Goal: Communication & Community: Answer question/provide support

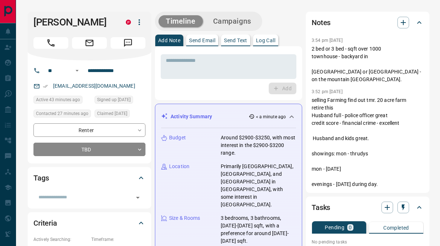
click at [206, 96] on div "* ​ Add" at bounding box center [228, 73] width 147 height 54
click at [206, 98] on div "* ​ Add" at bounding box center [228, 73] width 147 height 54
click at [205, 85] on div "Add" at bounding box center [229, 88] width 136 height 12
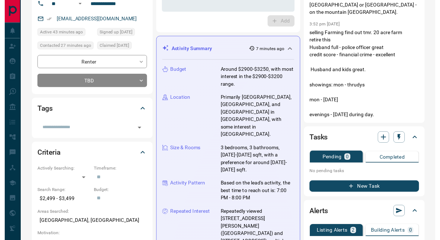
scroll to position [25, 0]
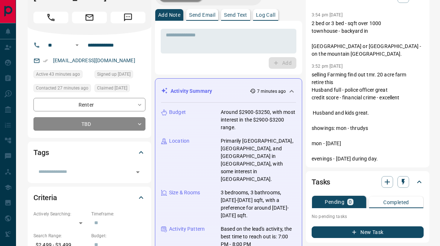
click at [238, 22] on div "* ​ Add" at bounding box center [228, 48] width 147 height 54
click at [237, 17] on p "Send Text" at bounding box center [235, 14] width 23 height 5
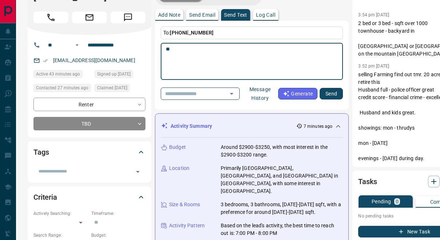
type textarea "*"
drag, startPoint x: 227, startPoint y: 55, endPoint x: 239, endPoint y: 51, distance: 12.9
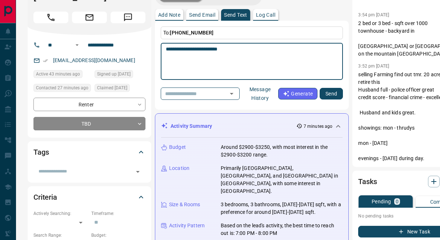
click at [239, 51] on textarea "**********" at bounding box center [252, 61] width 172 height 31
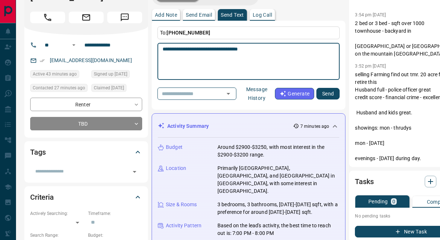
scroll to position [25, 5]
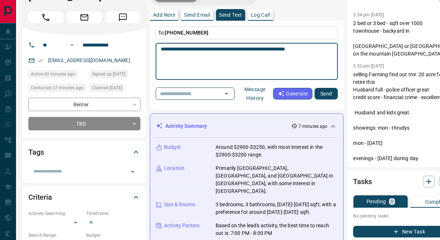
type textarea "**********"
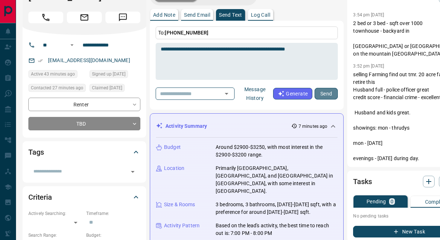
click at [327, 89] on button "Send" at bounding box center [325, 94] width 23 height 12
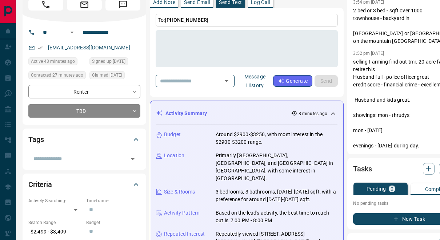
scroll to position [35, 5]
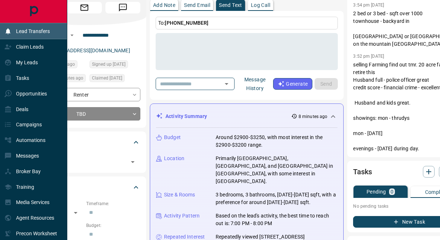
click at [20, 30] on p "Lead Transfers" at bounding box center [33, 31] width 34 height 6
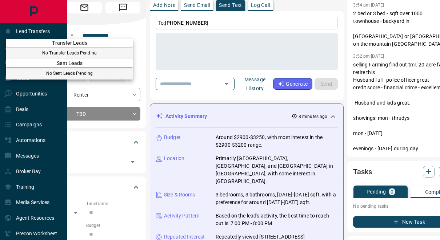
click at [15, 41] on span "Transfer Leads" at bounding box center [69, 43] width 127 height 6
click at [35, 42] on span "Transfer Leads" at bounding box center [69, 43] width 127 height 6
click at [80, 142] on div at bounding box center [220, 120] width 440 height 240
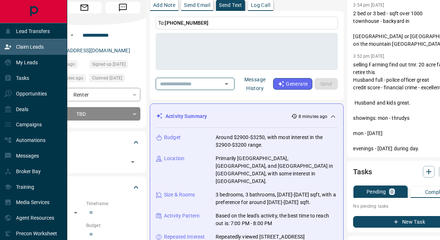
click at [34, 47] on p "Claim Leads" at bounding box center [30, 47] width 28 height 6
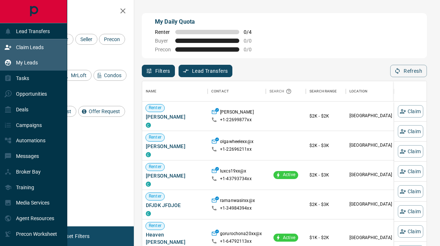
scroll to position [180, 279]
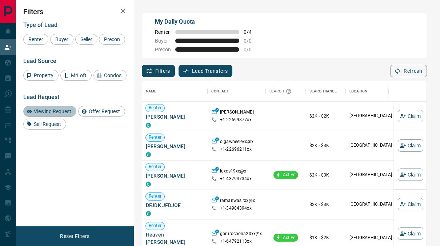
click at [64, 111] on span "Viewing Request" at bounding box center [52, 111] width 43 height 6
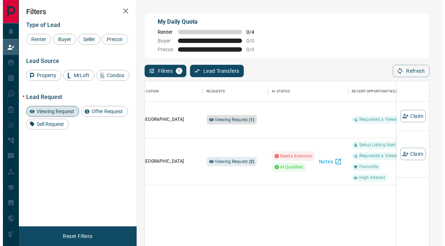
scroll to position [0, 211]
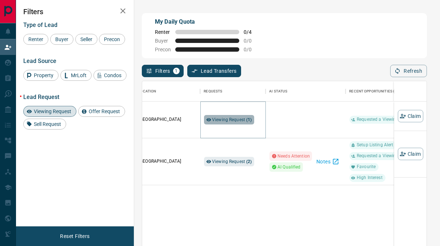
click at [230, 117] on span "Viewing Request ( 1 )" at bounding box center [232, 119] width 40 height 5
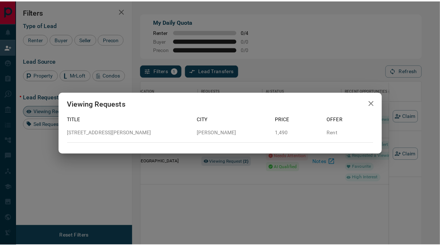
scroll to position [6, 6]
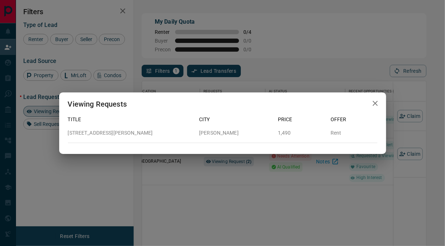
click at [200, 196] on div "Viewing Requests Title City Price Offer [STREET_ADDRESS][PERSON_NAME][PERSON_NA…" at bounding box center [222, 123] width 445 height 246
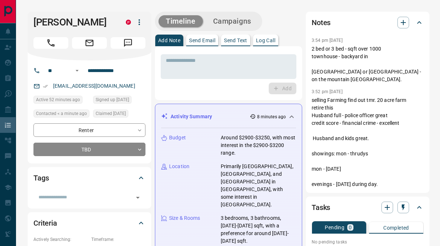
scroll to position [35, 0]
